Goal: Navigation & Orientation: Understand site structure

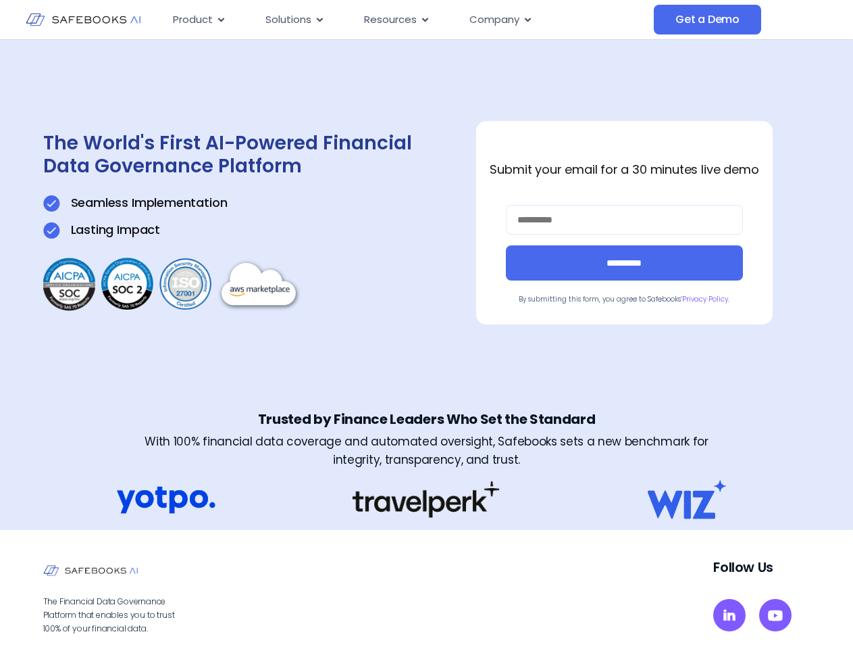
click at [426, 324] on div "**********" at bounding box center [426, 222] width 767 height 365
click at [408, 20] on span "Resources" at bounding box center [390, 20] width 53 height 16
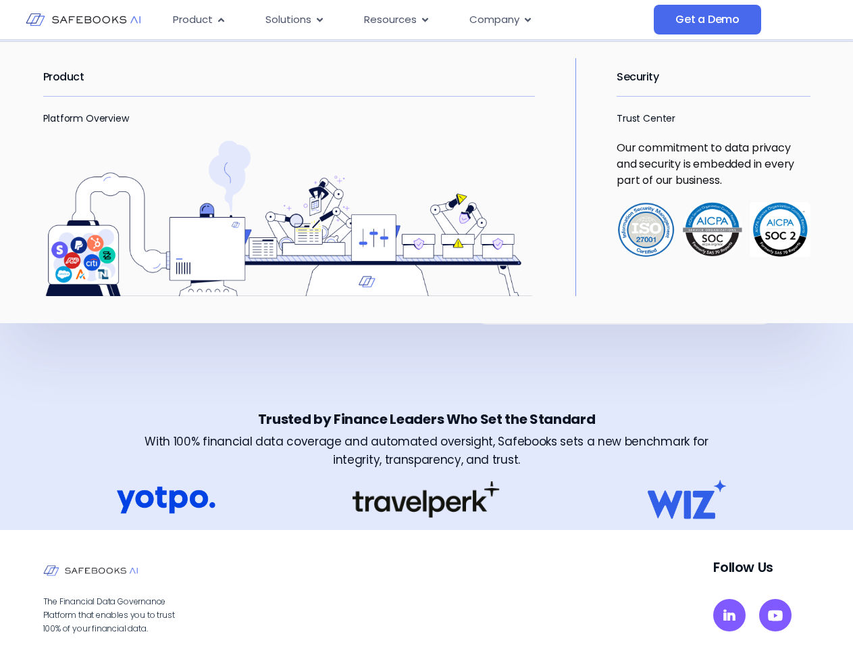
click at [199, 20] on span "Product" at bounding box center [193, 20] width 40 height 16
click at [220, 20] on icon "Menu" at bounding box center [221, 20] width 6 height 4
click at [295, 20] on span "Solutions" at bounding box center [289, 20] width 46 height 16
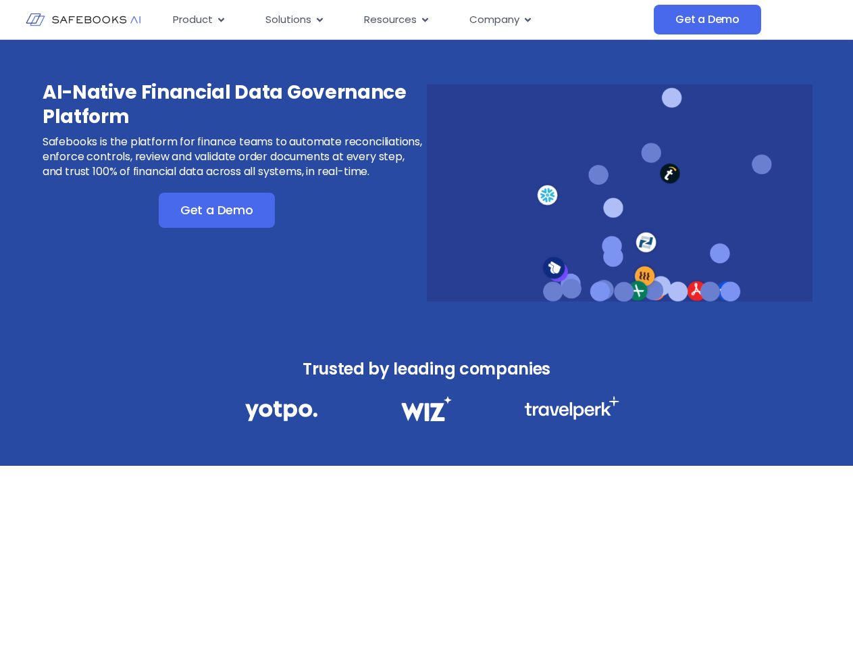
click at [426, 324] on div "AI-Native Financial Data Governance Platform Safebooks is the platform for fina…" at bounding box center [426, 184] width 853 height 288
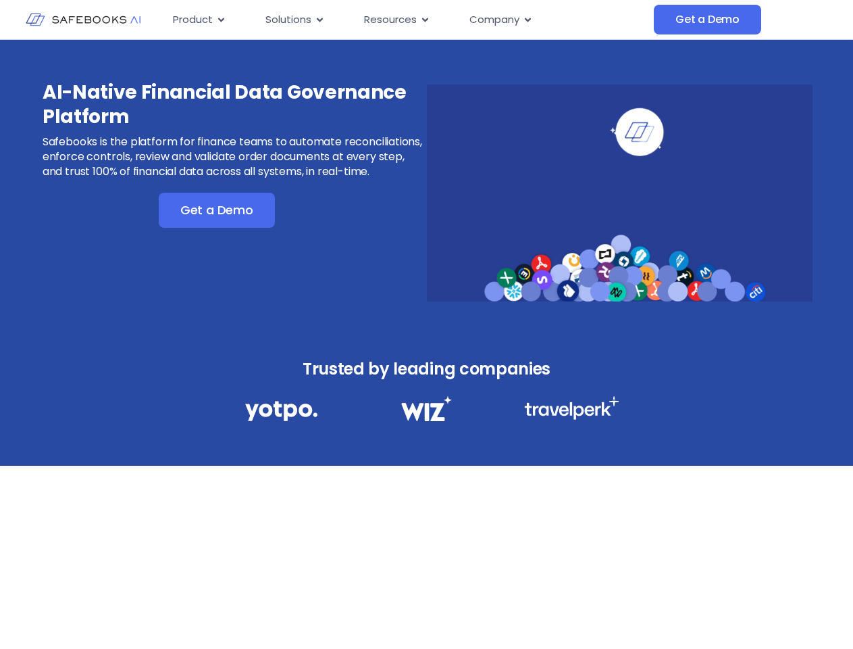
click at [408, 20] on span "Resources" at bounding box center [390, 20] width 53 height 16
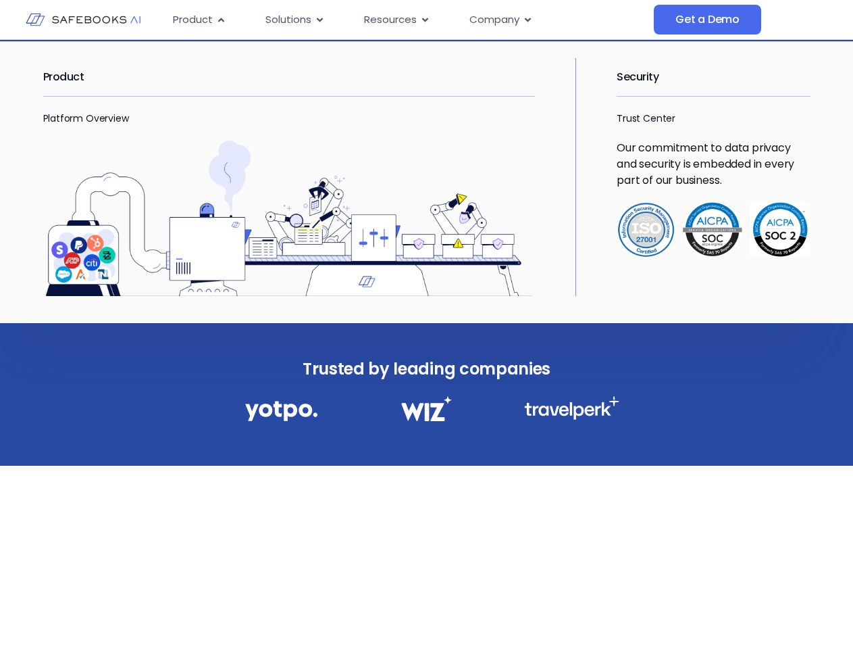
click at [199, 20] on span "Product" at bounding box center [193, 20] width 40 height 16
click at [220, 20] on icon "Menu" at bounding box center [221, 20] width 6 height 4
click at [295, 20] on span "Solutions" at bounding box center [289, 20] width 46 height 16
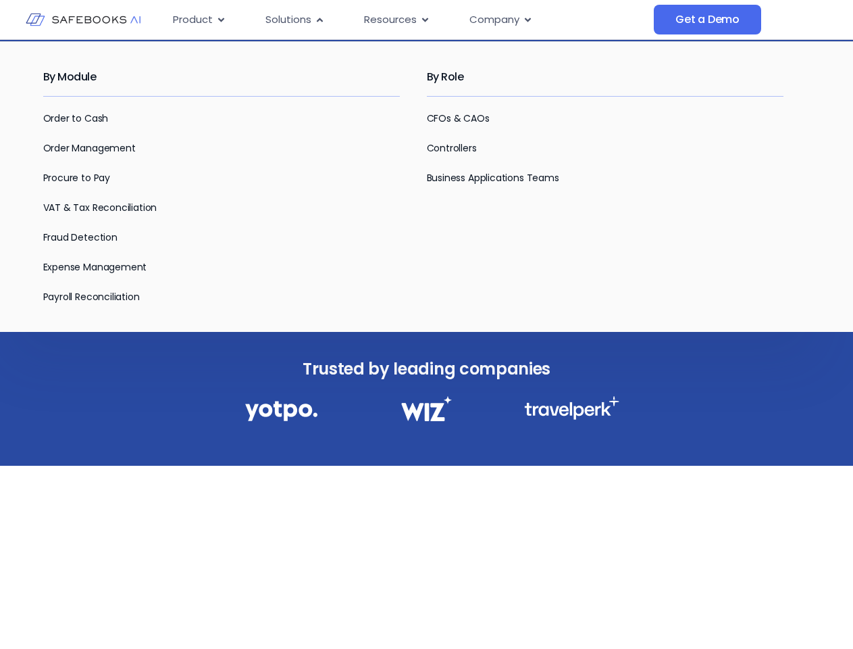
click at [319, 20] on icon "Menu" at bounding box center [320, 20] width 6 height 4
click at [396, 20] on span "Resources" at bounding box center [390, 20] width 53 height 16
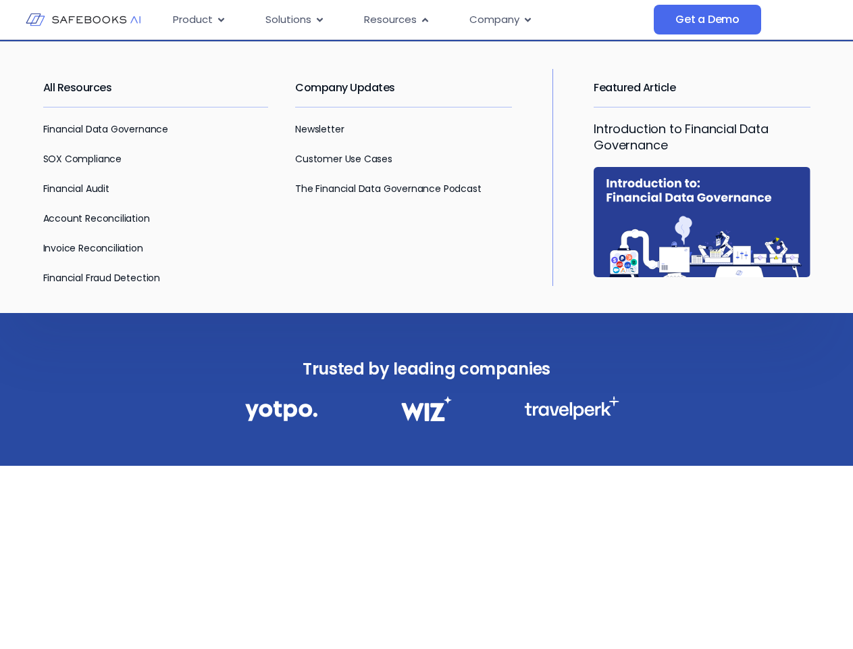
click at [424, 20] on icon "Menu" at bounding box center [425, 20] width 6 height 4
click at [500, 20] on span "Company" at bounding box center [495, 20] width 50 height 16
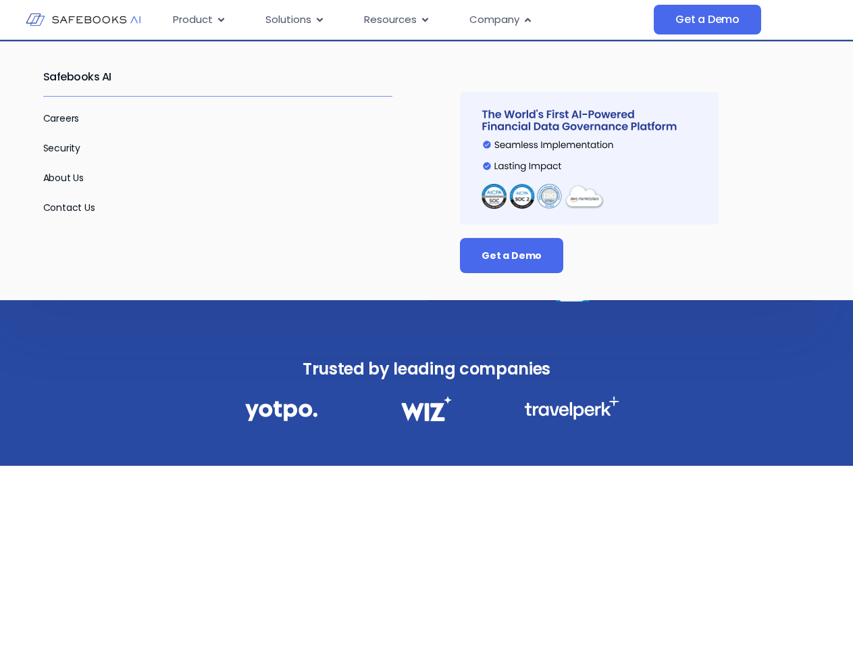
click at [527, 20] on icon "Menu" at bounding box center [528, 20] width 6 height 4
